Goal: Task Accomplishment & Management: Complete application form

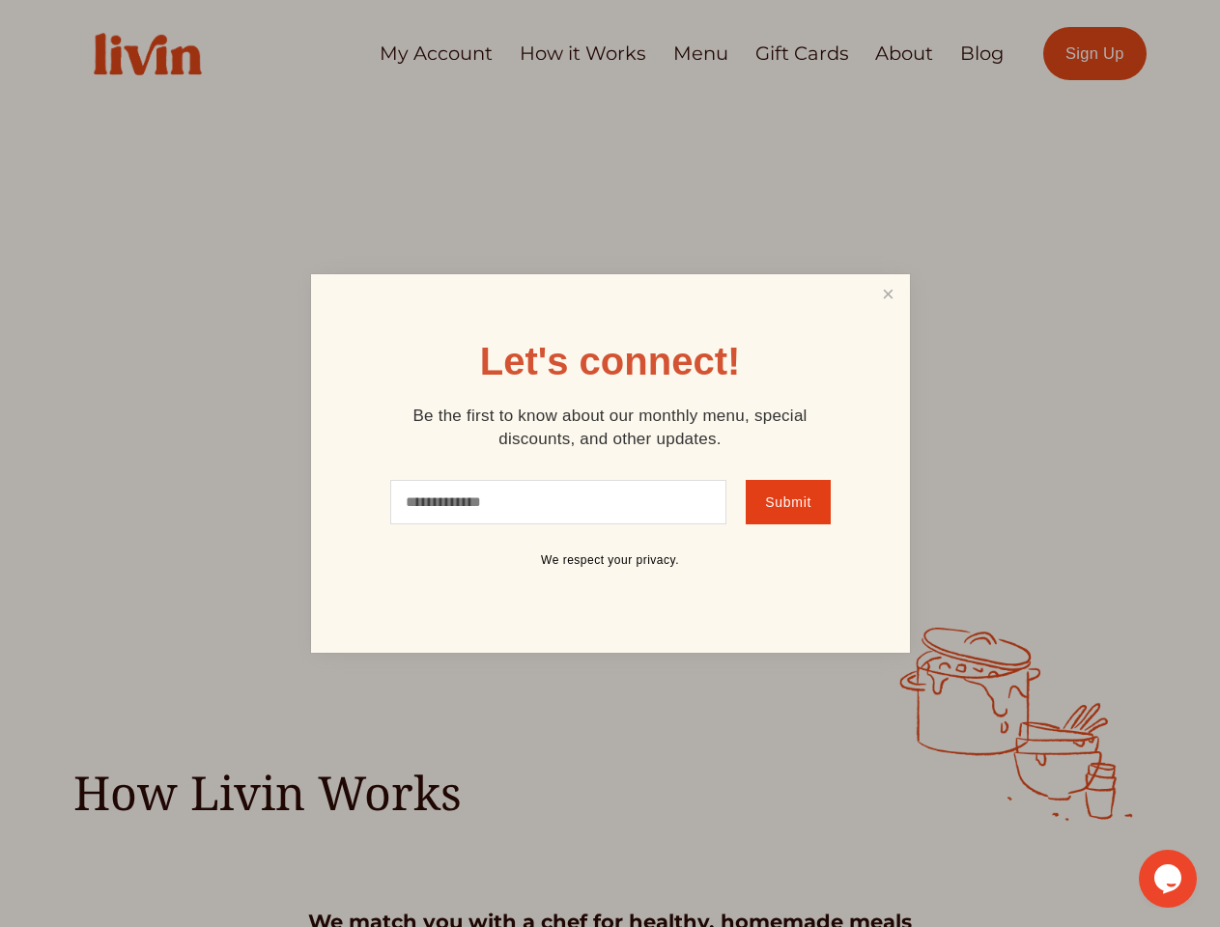
click at [887, 294] on link "Close" at bounding box center [887, 295] width 37 height 36
click at [1167, 879] on icon "Chat widget" at bounding box center [1167, 878] width 27 height 29
